Goal: Navigation & Orientation: Find specific page/section

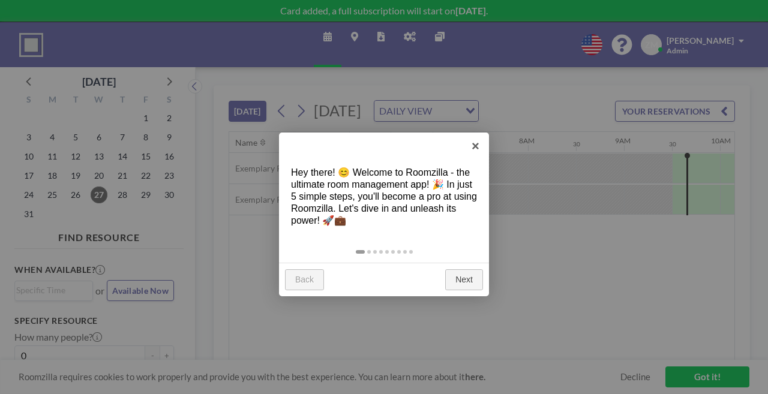
scroll to position [0, 702]
click at [477, 147] on link "×" at bounding box center [475, 146] width 27 height 27
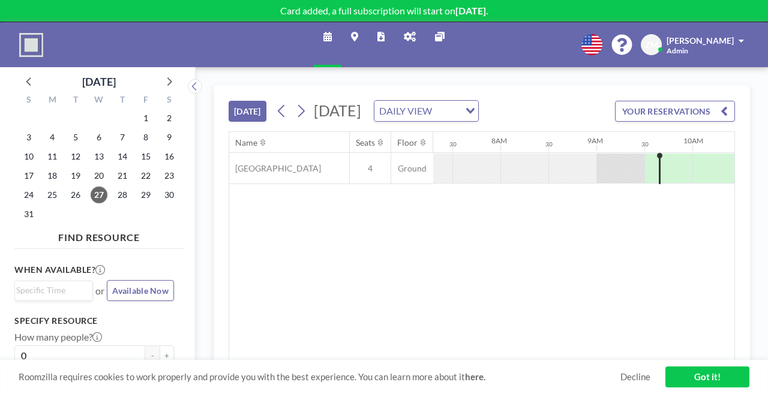
scroll to position [0, 702]
click at [404, 32] on icon at bounding box center [410, 37] width 12 height 10
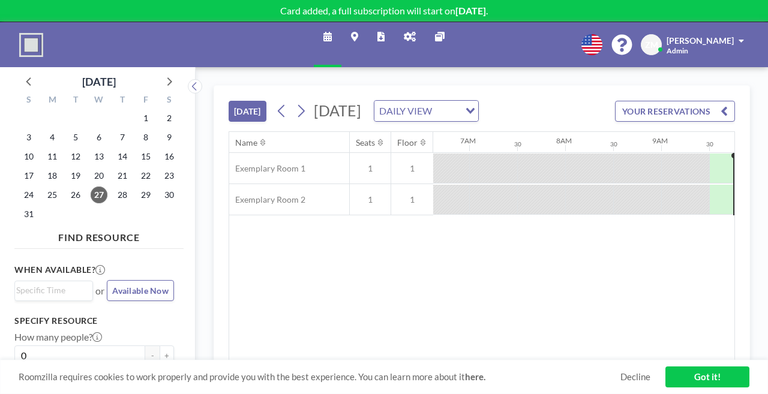
scroll to position [0, 699]
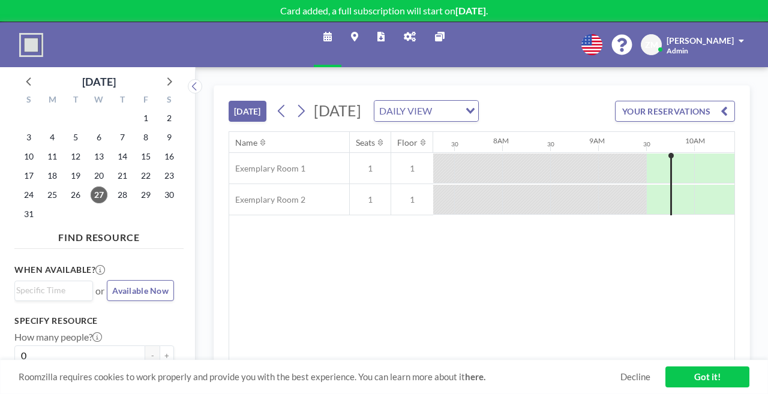
click at [404, 32] on icon at bounding box center [410, 37] width 12 height 10
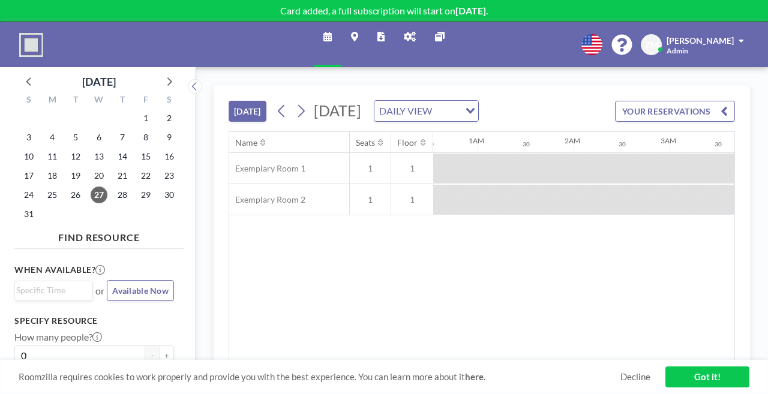
scroll to position [0, 187]
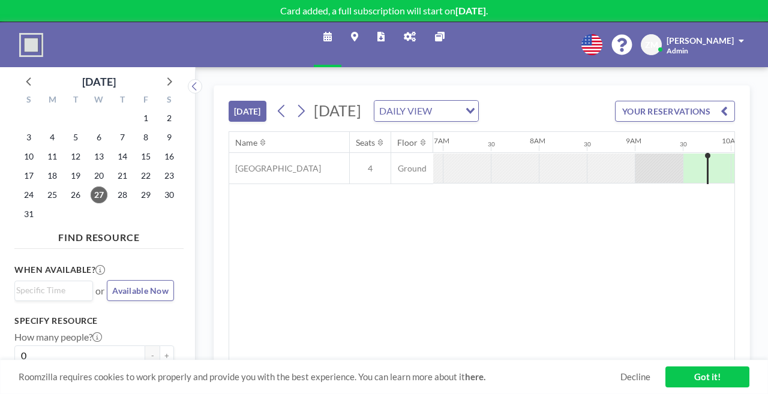
scroll to position [0, 702]
click at [408, 33] on icon at bounding box center [410, 37] width 12 height 10
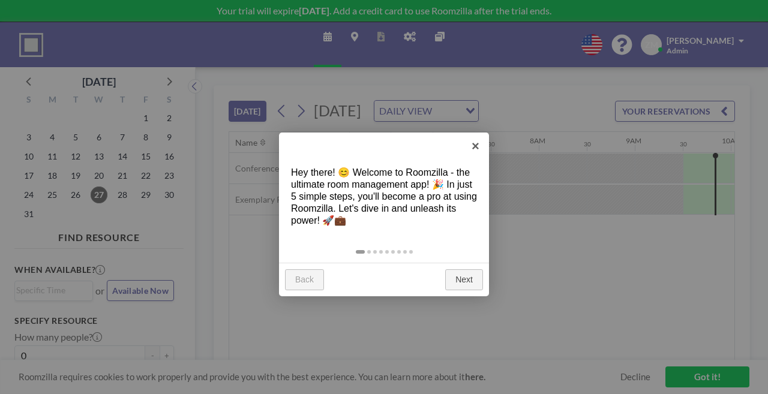
scroll to position [0, 702]
click at [479, 142] on link "×" at bounding box center [475, 146] width 27 height 27
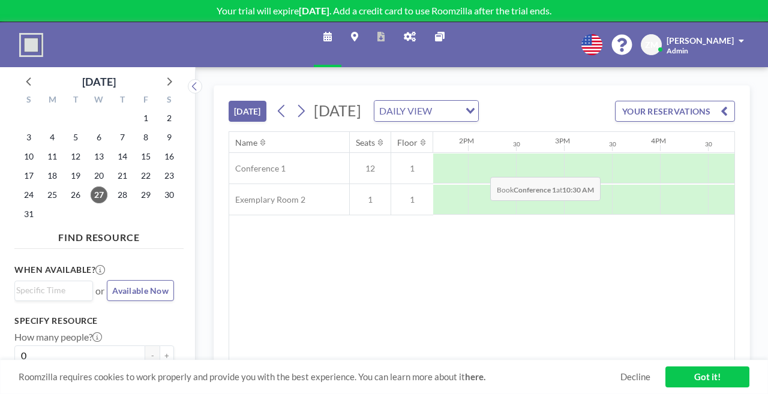
scroll to position [0, 1485]
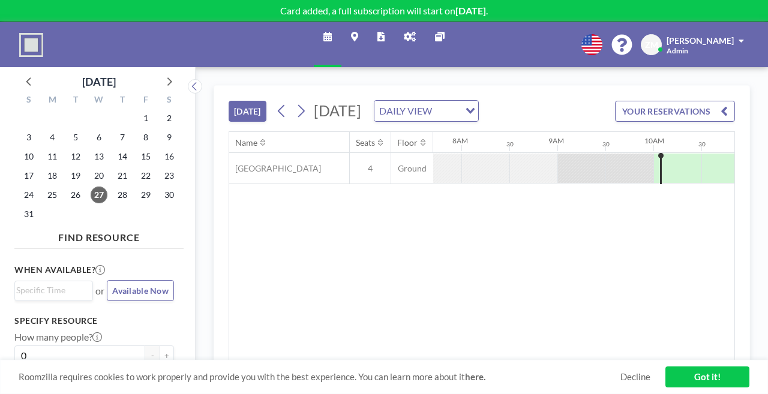
scroll to position [0, 741]
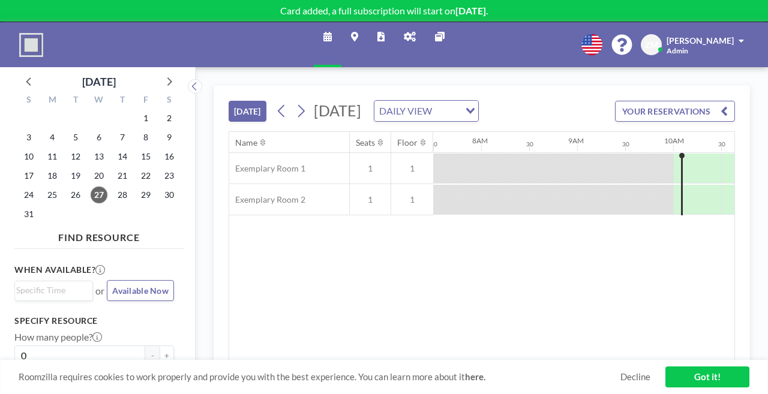
scroll to position [0, 741]
click at [397, 32] on link "Admin panel" at bounding box center [409, 44] width 31 height 45
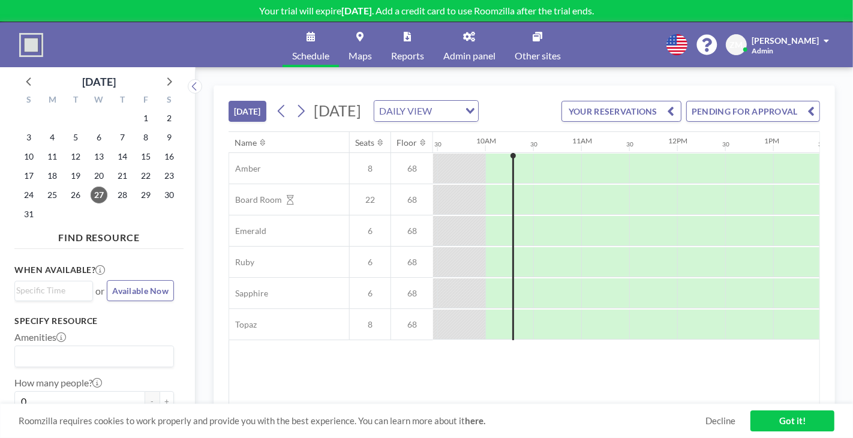
scroll to position [0, 912]
click at [475, 46] on link "Admin panel" at bounding box center [469, 44] width 71 height 45
click at [470, 37] on icon at bounding box center [470, 37] width 12 height 10
